Goal: Find specific page/section: Find specific page/section

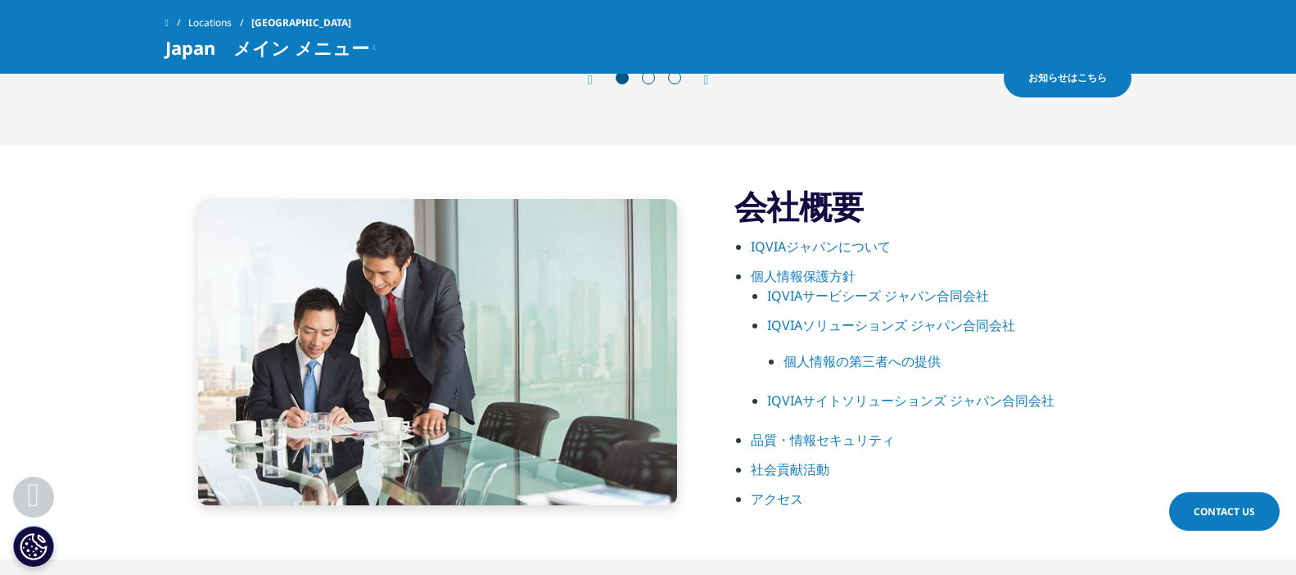
scroll to position [737, 0]
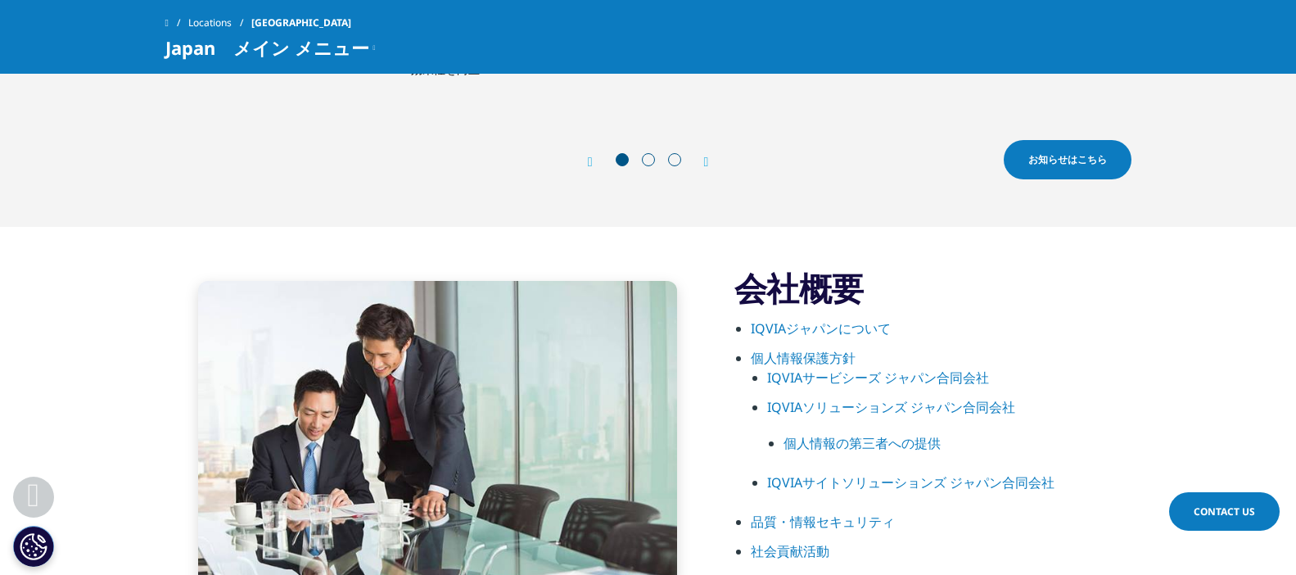
click at [840, 406] on link "IQVIAソリューションズ ジャパン合同会社" at bounding box center [891, 407] width 248 height 18
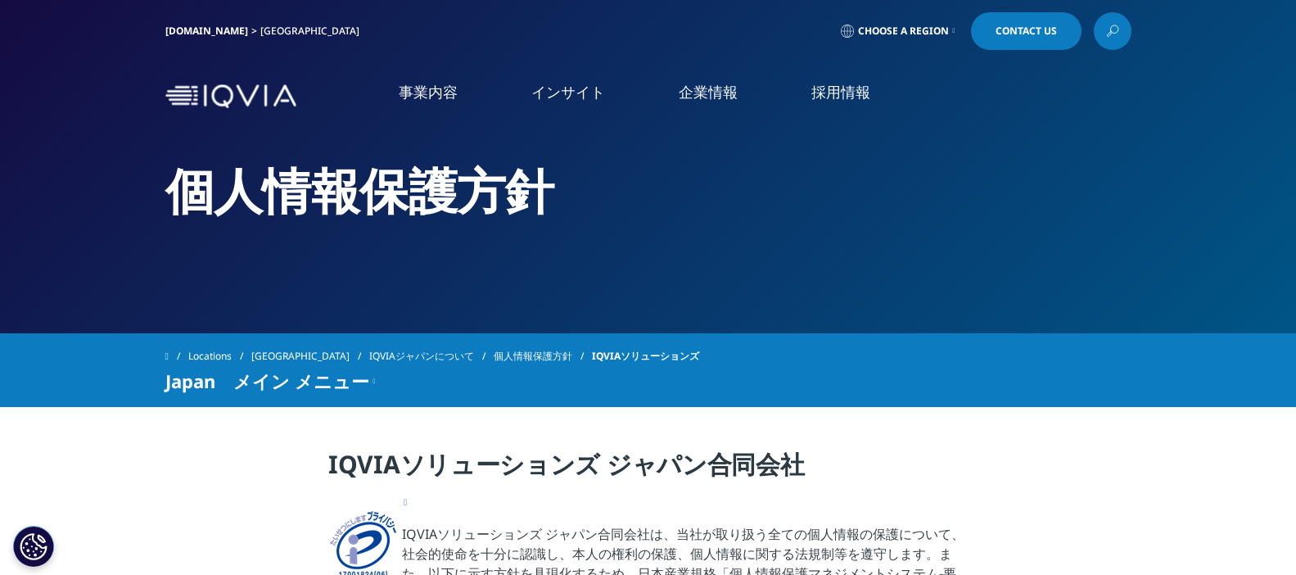
click at [726, 88] on link "企業情報" at bounding box center [708, 92] width 59 height 20
click at [88, 203] on link "概要" at bounding box center [237, 206] width 424 height 19
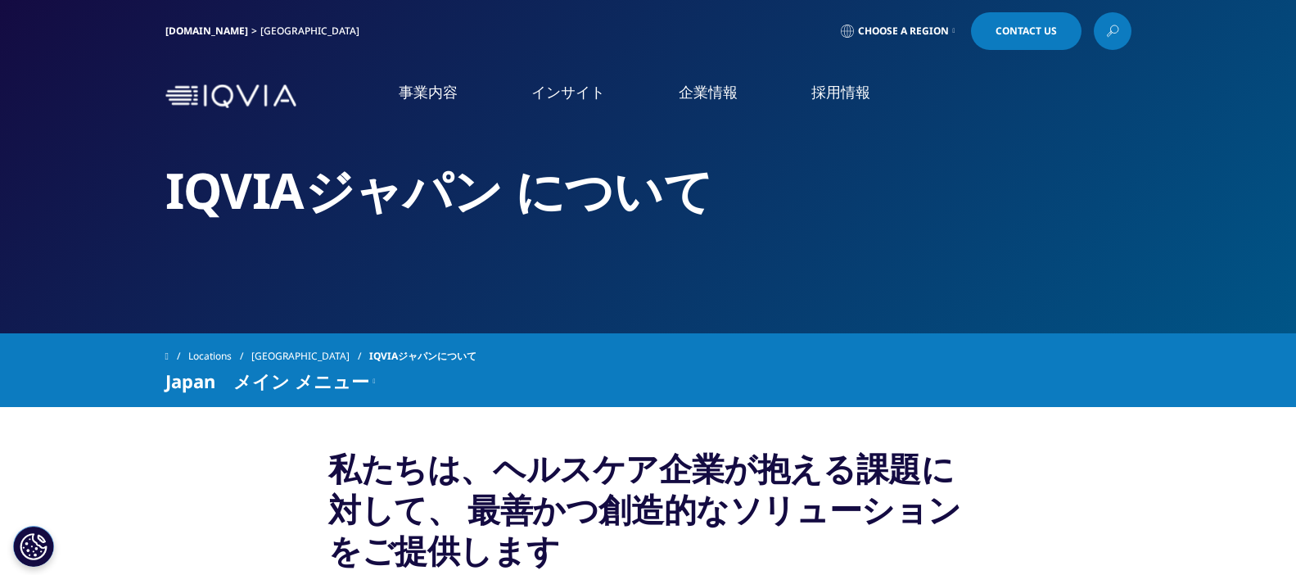
click at [415, 91] on link "事業内容" at bounding box center [428, 92] width 59 height 20
